Goal: Information Seeking & Learning: Learn about a topic

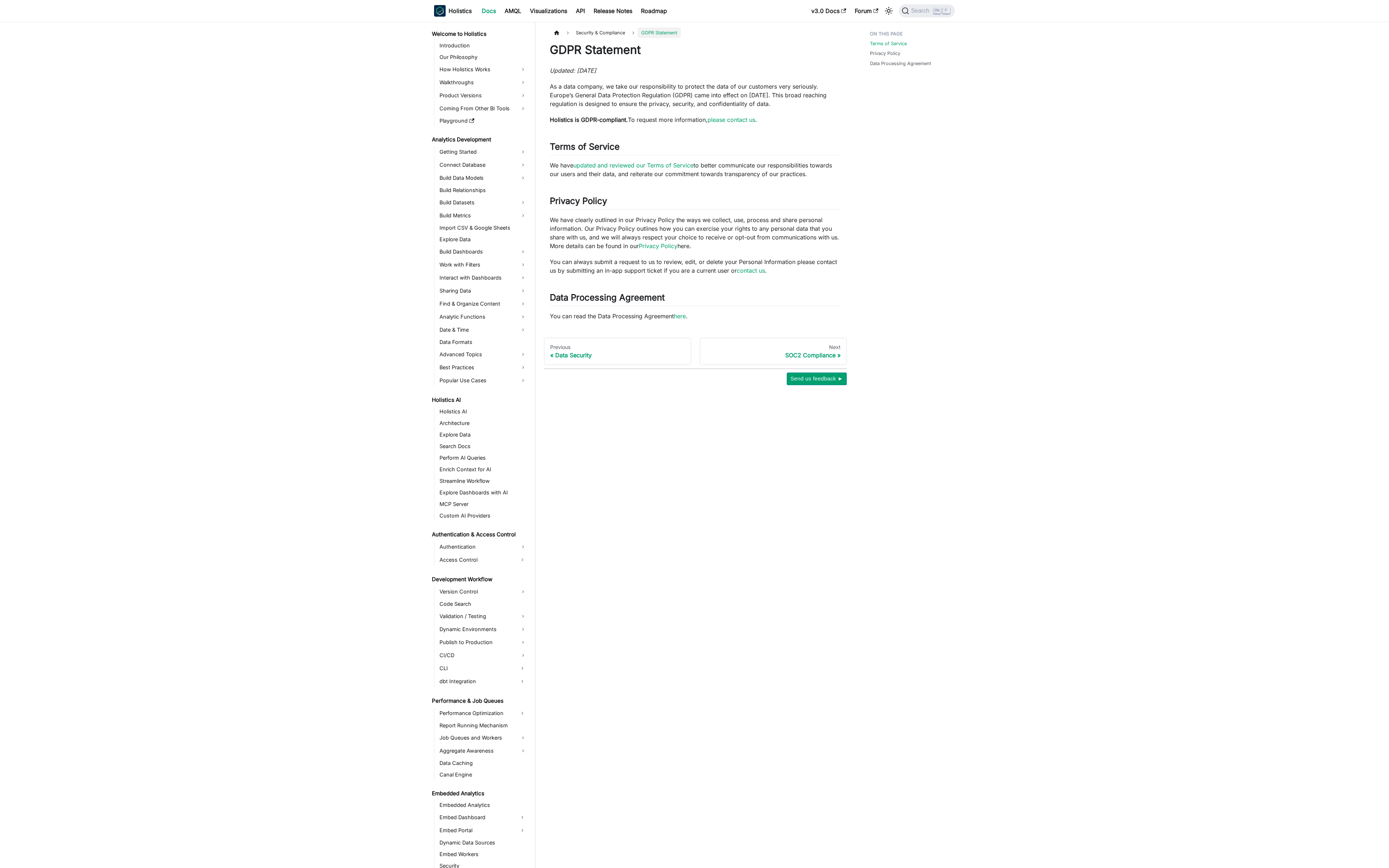
scroll to position [226, 0]
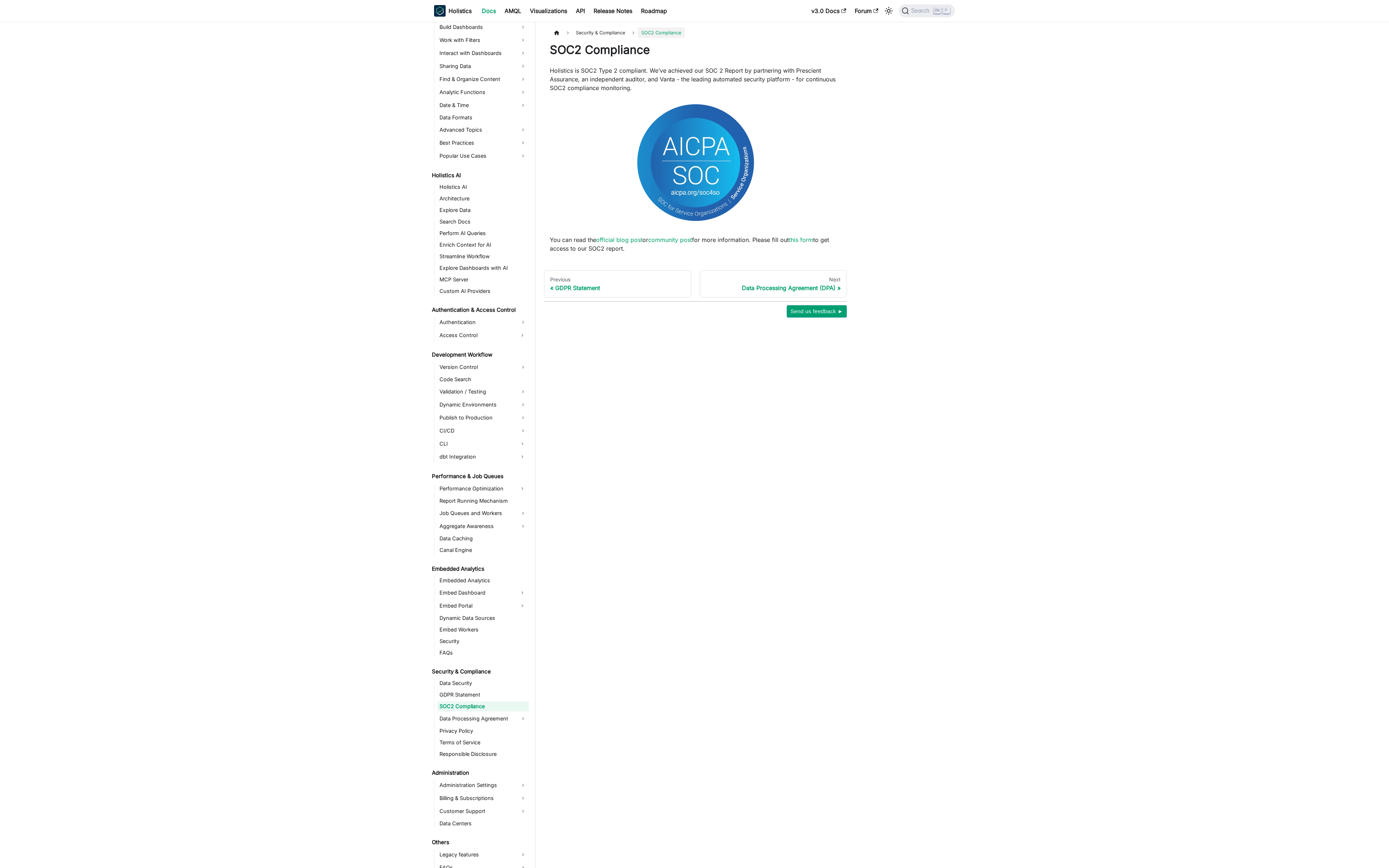
scroll to position [233, 0]
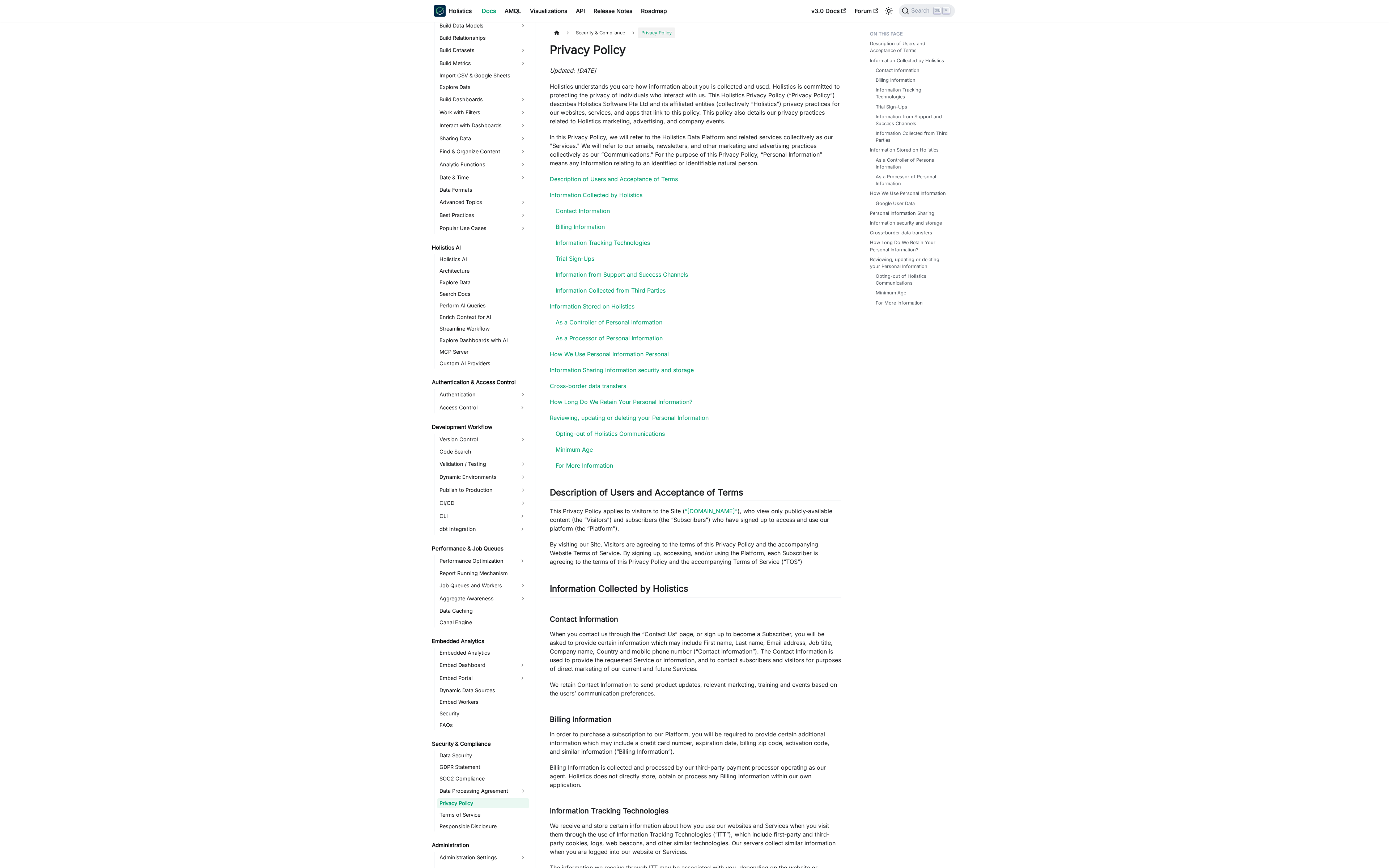
scroll to position [233, 0]
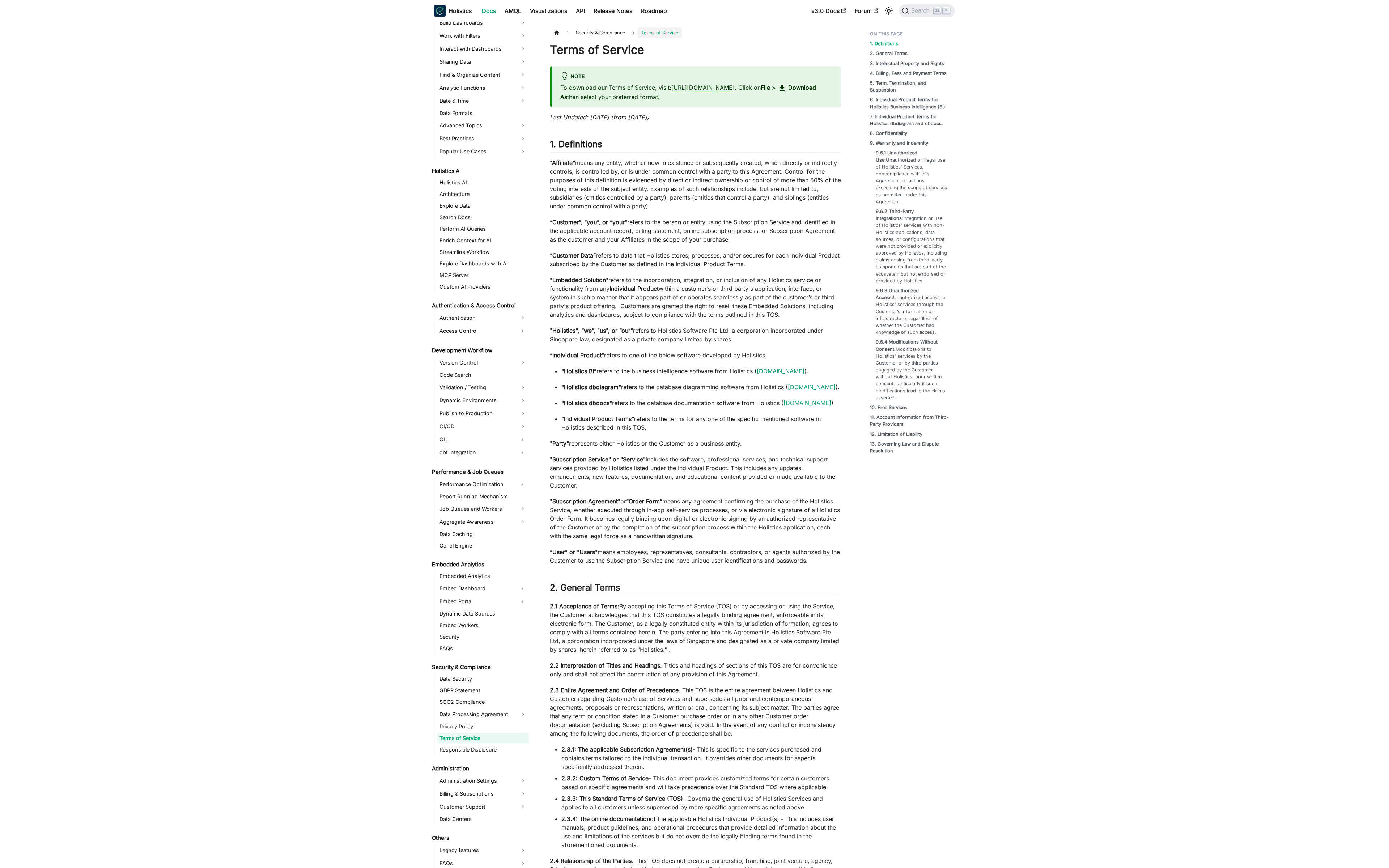
scroll to position [233, 0]
